Goal: Task Accomplishment & Management: Manage account settings

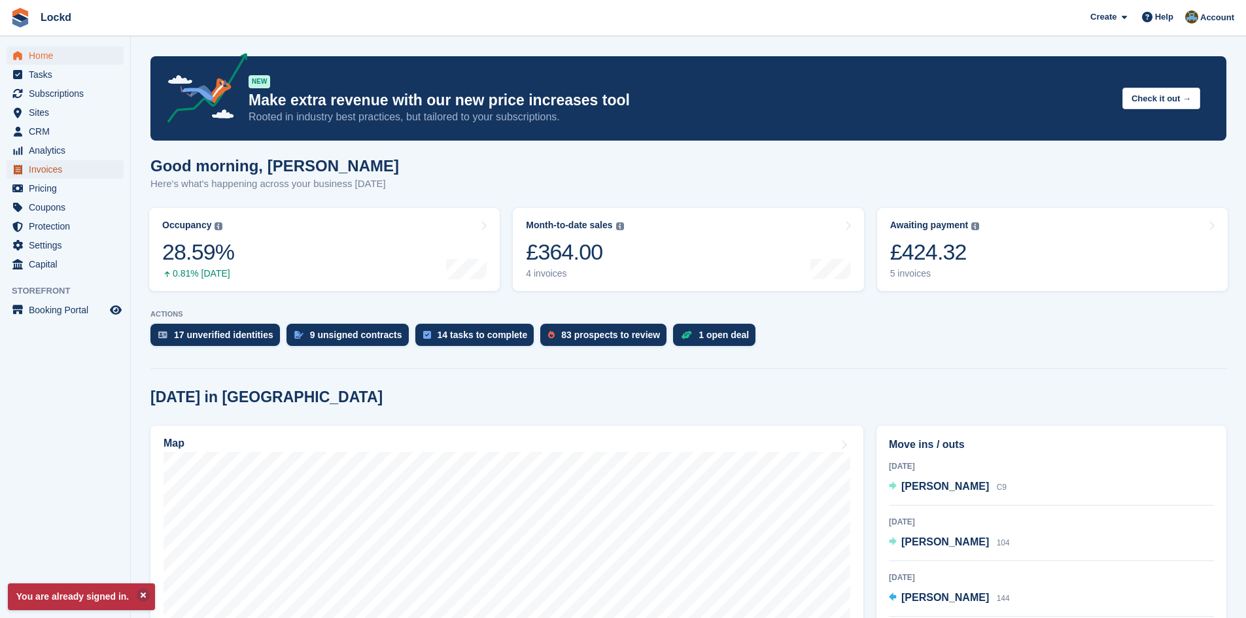
click at [54, 168] on span "Invoices" at bounding box center [68, 169] width 78 height 18
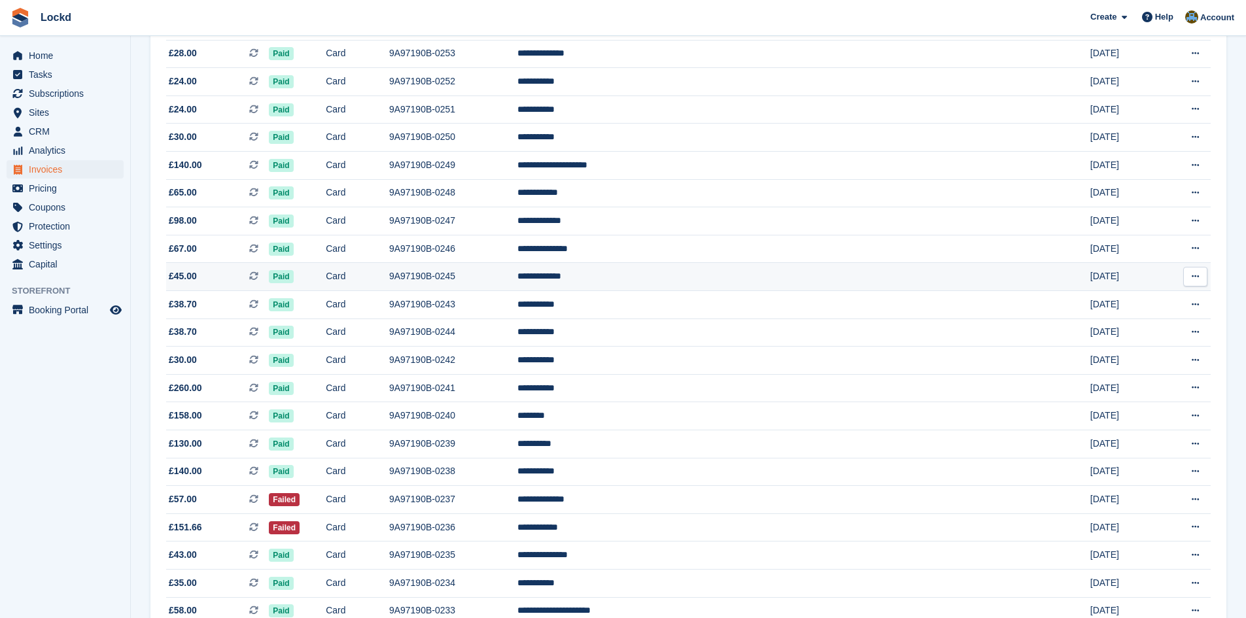
scroll to position [719, 0]
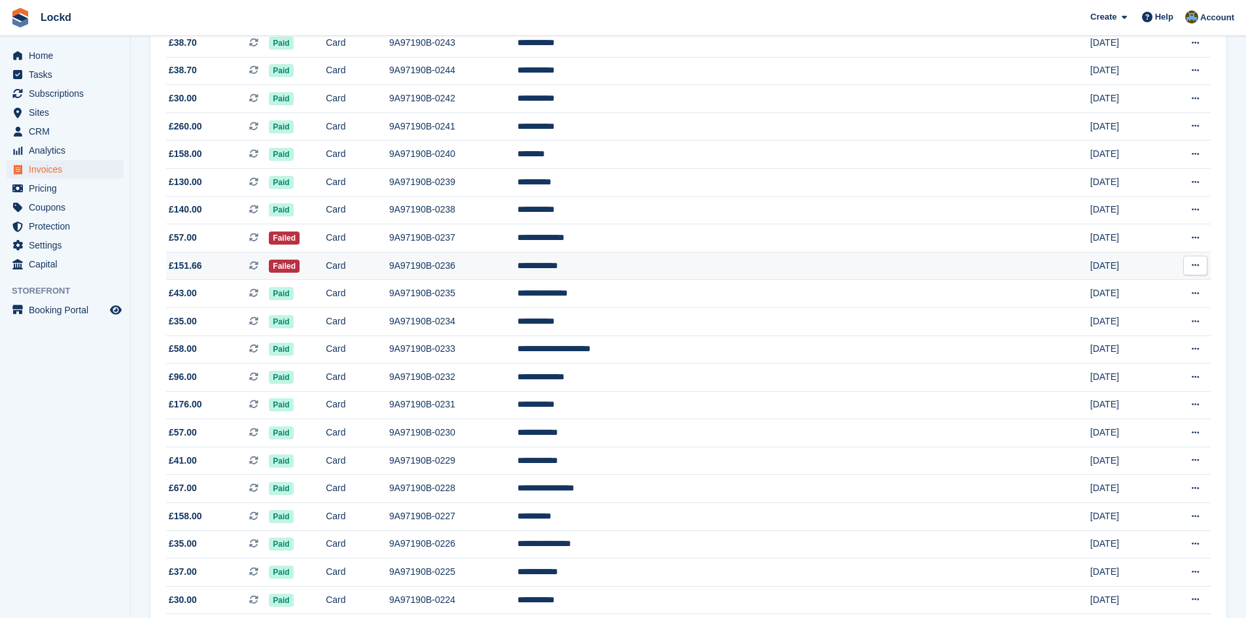
click at [517, 262] on td "9A97190B-0236" at bounding box center [453, 266] width 128 height 28
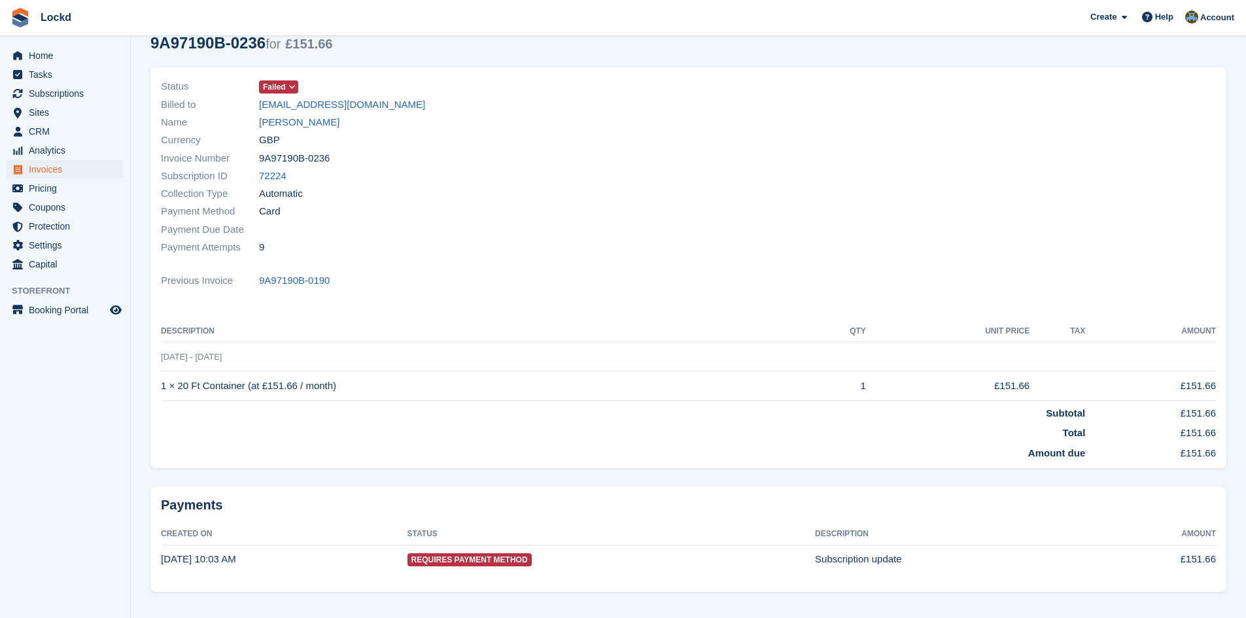
scroll to position [98, 0]
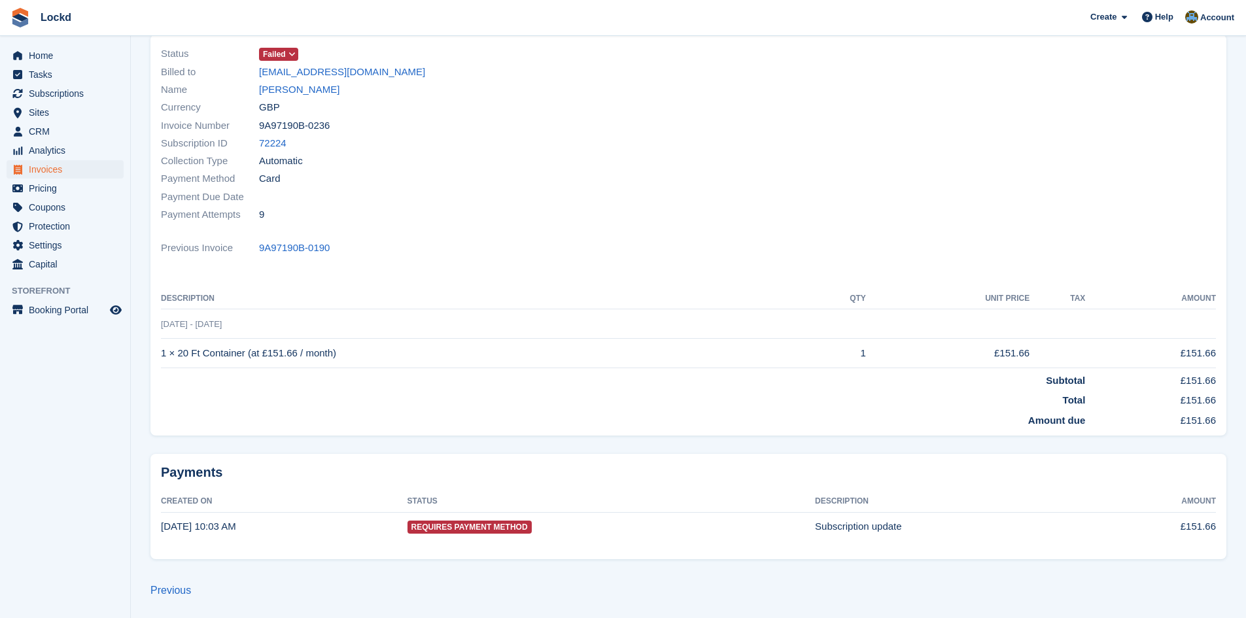
click at [496, 525] on span "Requires Payment Method" at bounding box center [469, 526] width 124 height 13
click at [866, 527] on td "Subscription update" at bounding box center [957, 526] width 284 height 29
click at [196, 527] on time "17 Aug, 10:03 AM" at bounding box center [198, 525] width 75 height 11
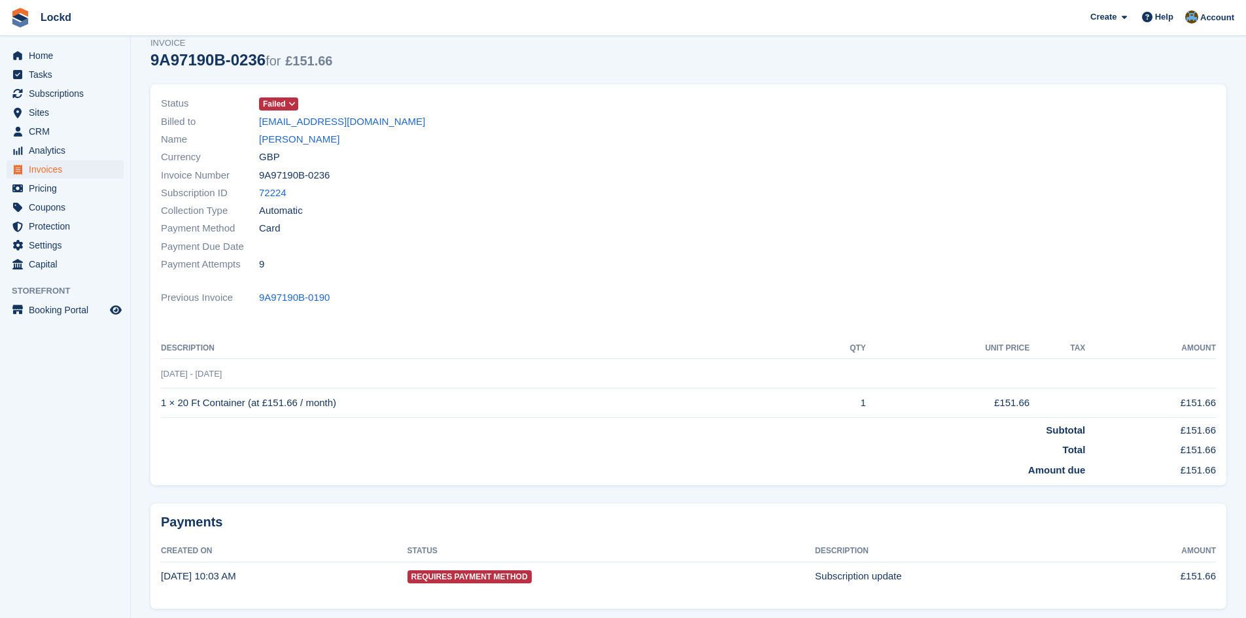
scroll to position [0, 0]
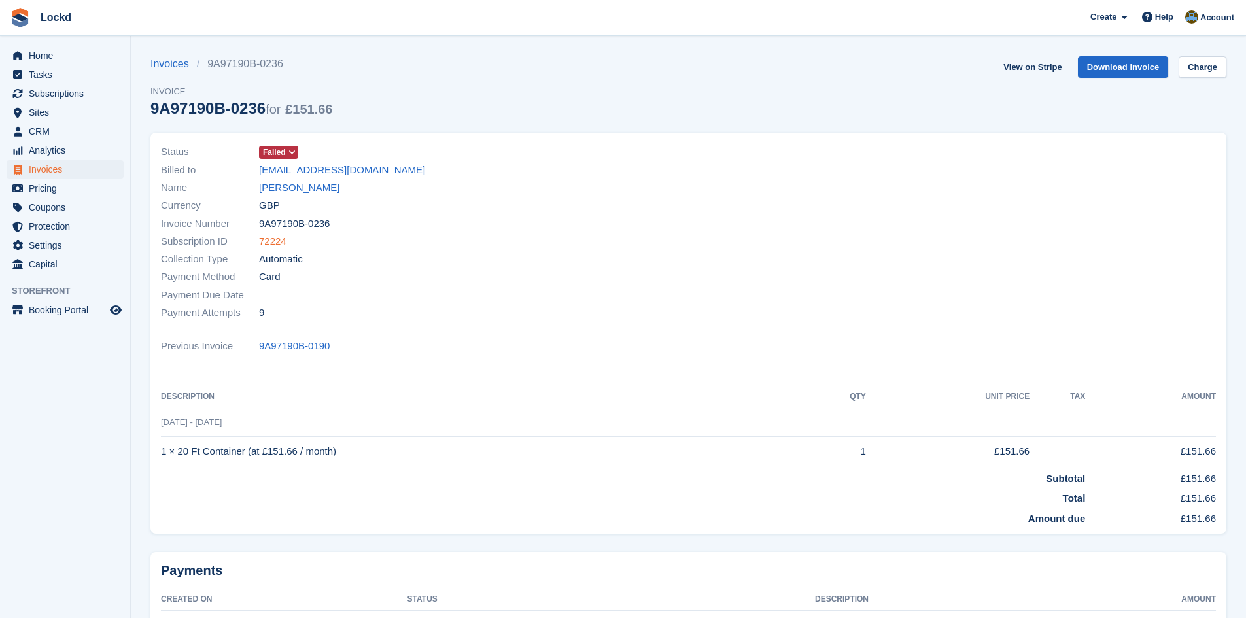
click at [274, 238] on link "72224" at bounding box center [272, 241] width 27 height 15
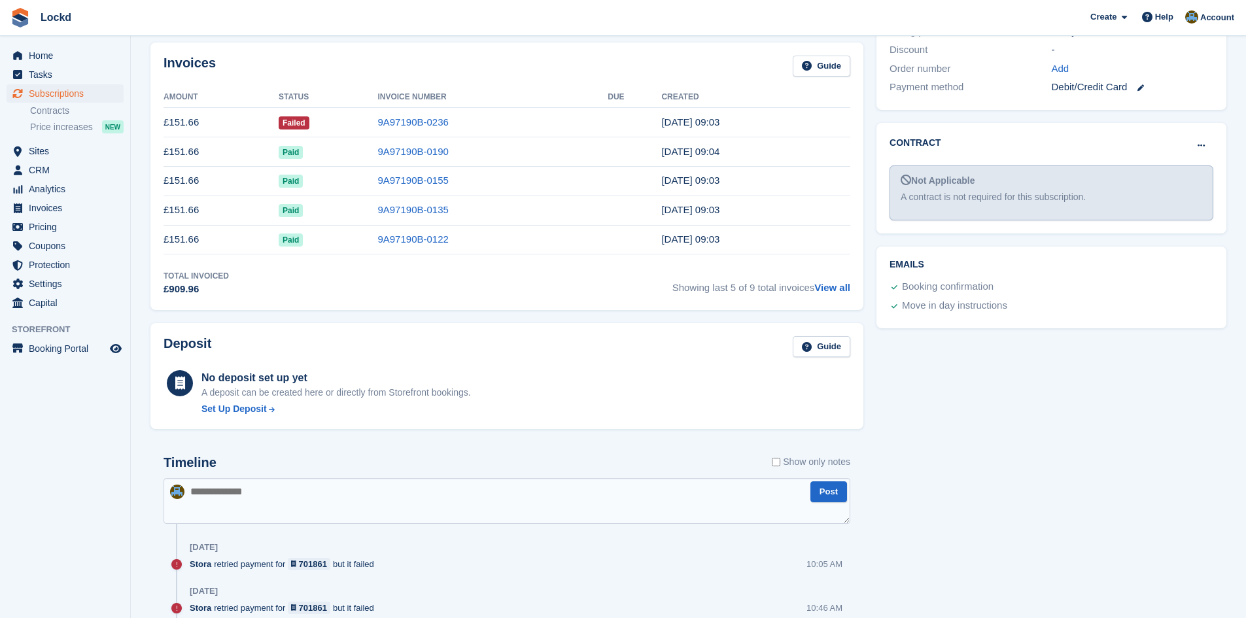
scroll to position [196, 0]
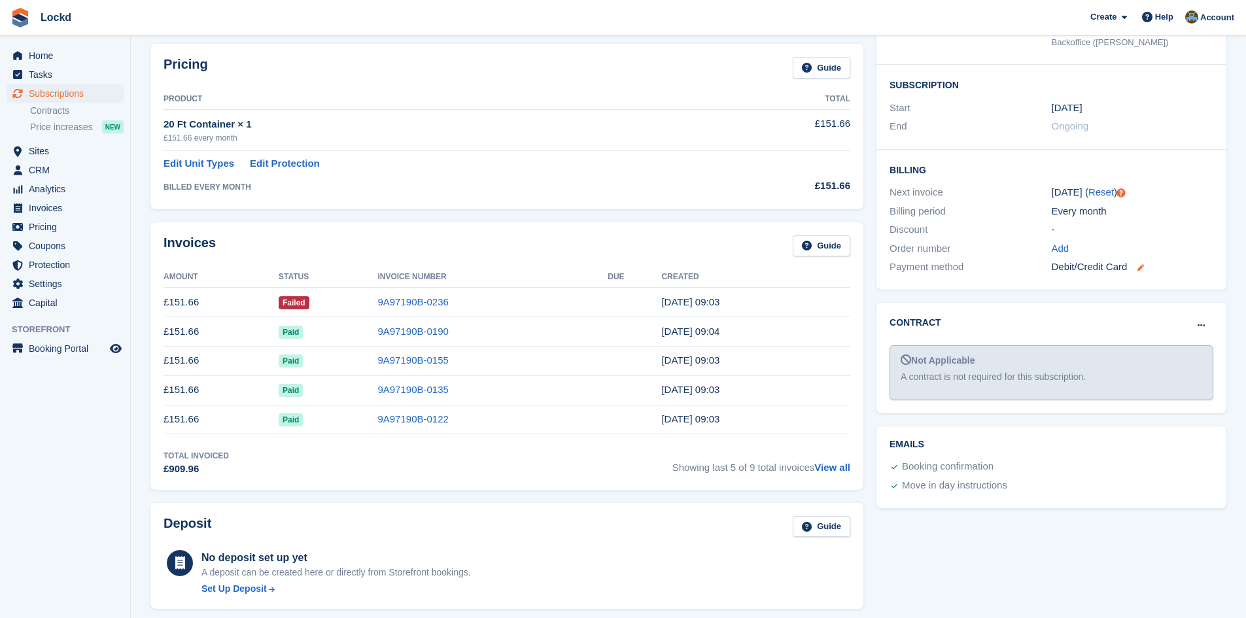
click at [1143, 269] on icon at bounding box center [1140, 267] width 7 height 7
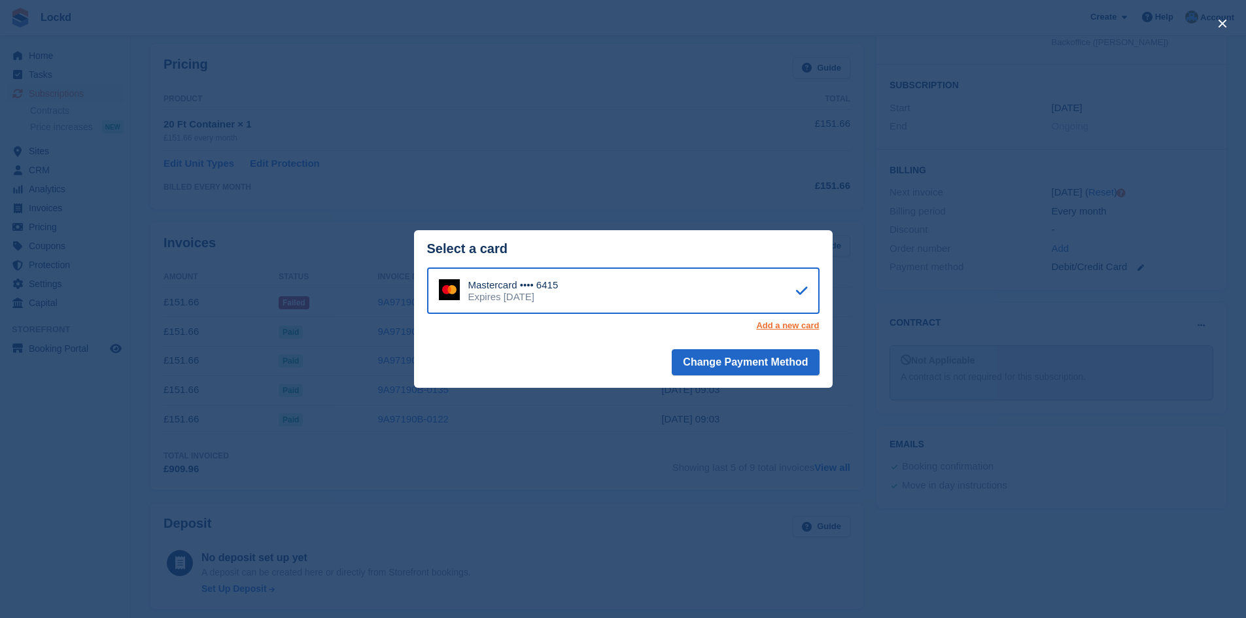
click at [791, 322] on link "Add a new card" at bounding box center [787, 325] width 63 height 10
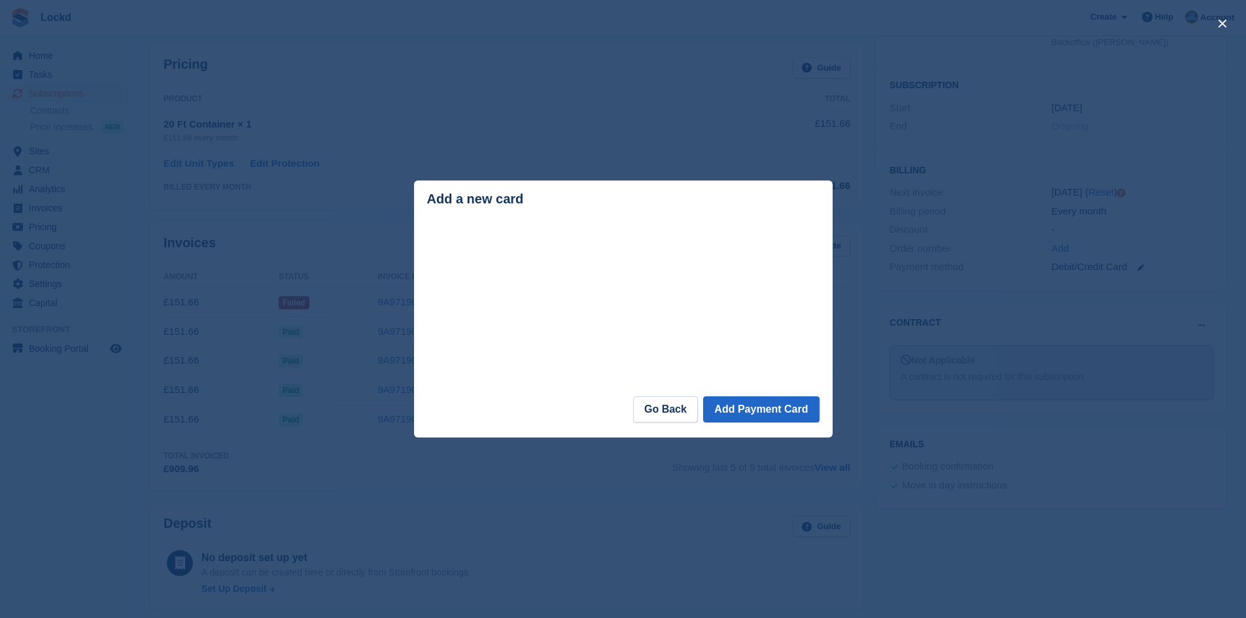
click at [576, 200] on div "Add a new card" at bounding box center [623, 199] width 392 height 15
click at [560, 203] on div "Add a new card" at bounding box center [623, 199] width 392 height 15
